Goal: Task Accomplishment & Management: Use online tool/utility

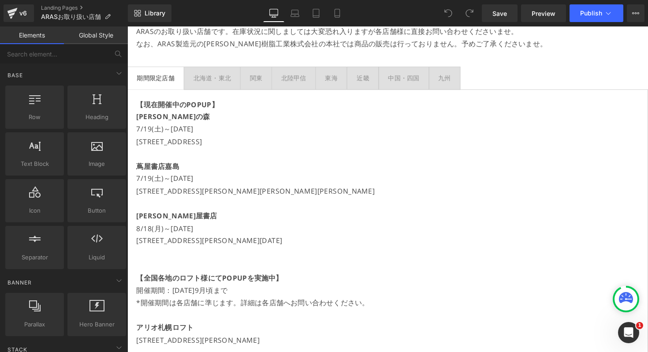
scroll to position [96, 0]
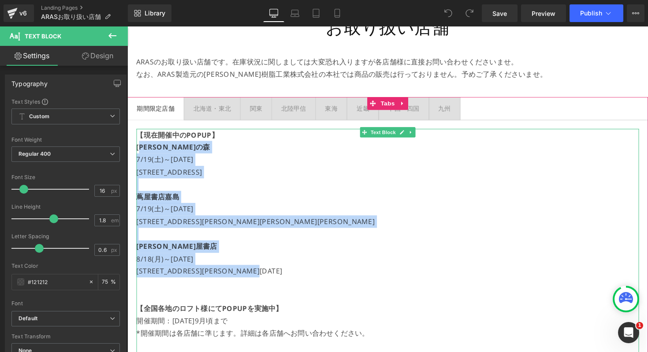
drag, startPoint x: 327, startPoint y: 281, endPoint x: 143, endPoint y: 149, distance: 225.7
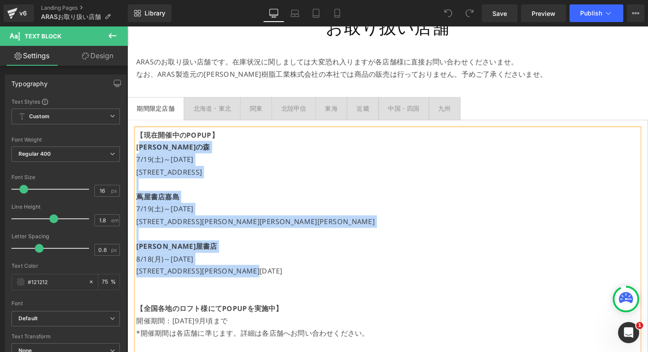
click at [149, 153] on strong "[PERSON_NAME]の森" at bounding box center [174, 150] width 75 height 10
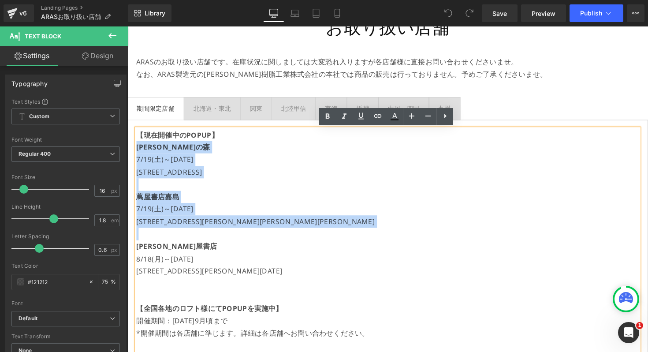
drag, startPoint x: 138, startPoint y: 151, endPoint x: 276, endPoint y: 237, distance: 162.9
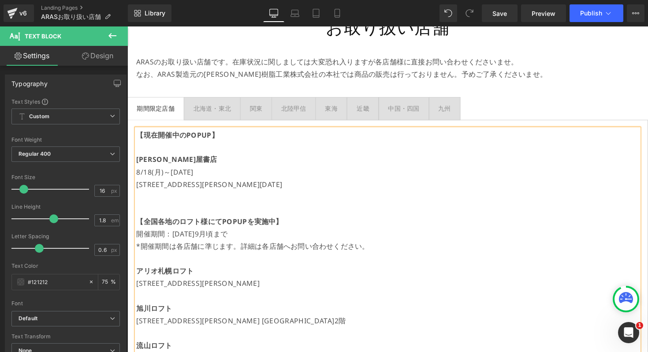
click at [168, 177] on span "8/18(月)～[DATE]" at bounding box center [166, 176] width 58 height 10
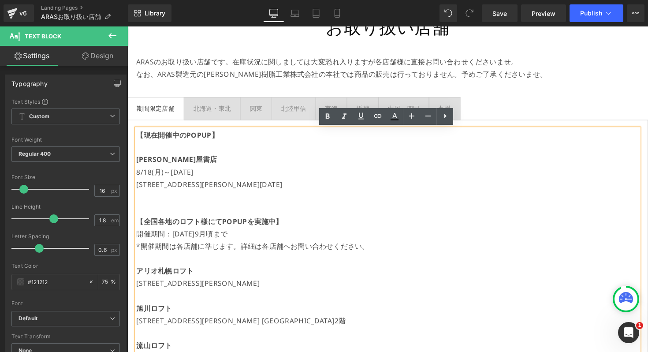
drag, startPoint x: 211, startPoint y: 177, endPoint x: 131, endPoint y: 177, distance: 80.3
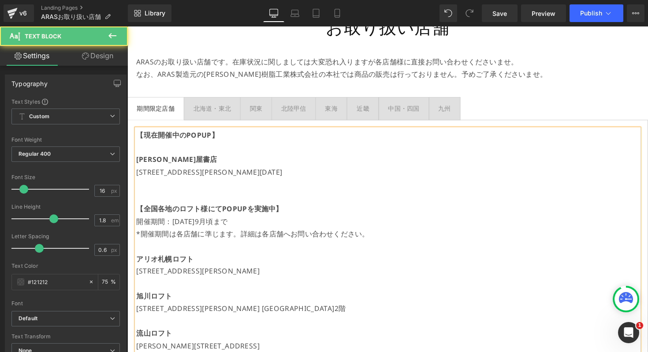
click at [144, 152] on p at bounding box center [394, 150] width 515 height 13
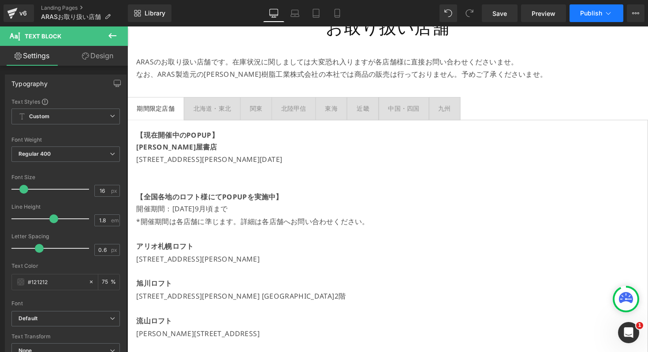
click at [590, 13] on span "Publish" at bounding box center [591, 13] width 22 height 7
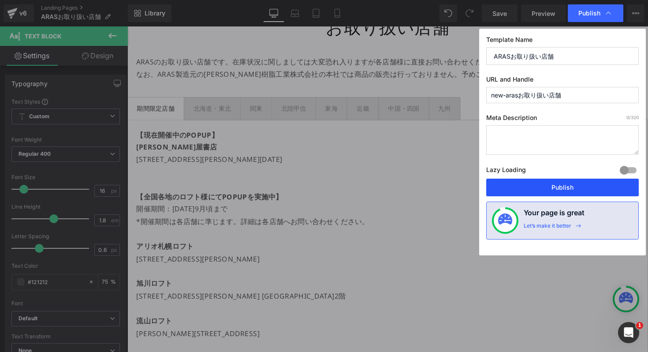
click at [520, 180] on button "Publish" at bounding box center [562, 188] width 153 height 18
